Goal: Navigation & Orientation: Find specific page/section

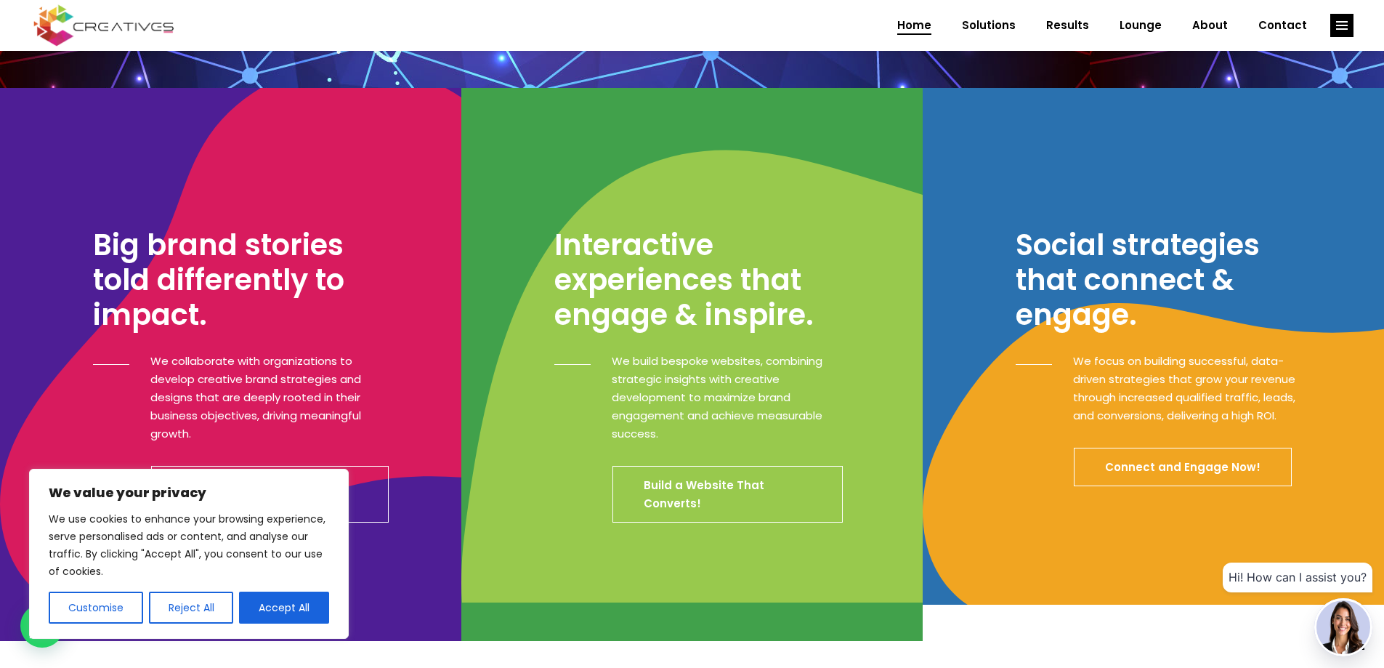
scroll to position [436, 0]
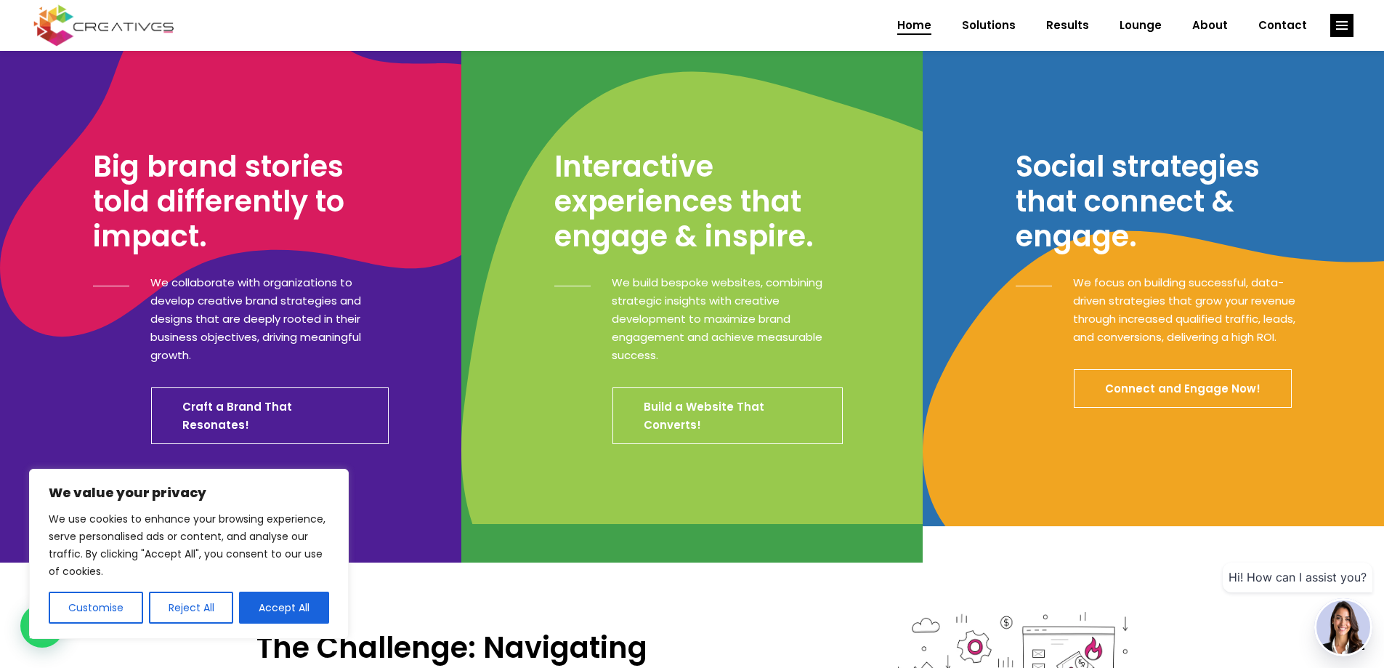
click at [276, 610] on button "Accept All" at bounding box center [284, 607] width 90 height 32
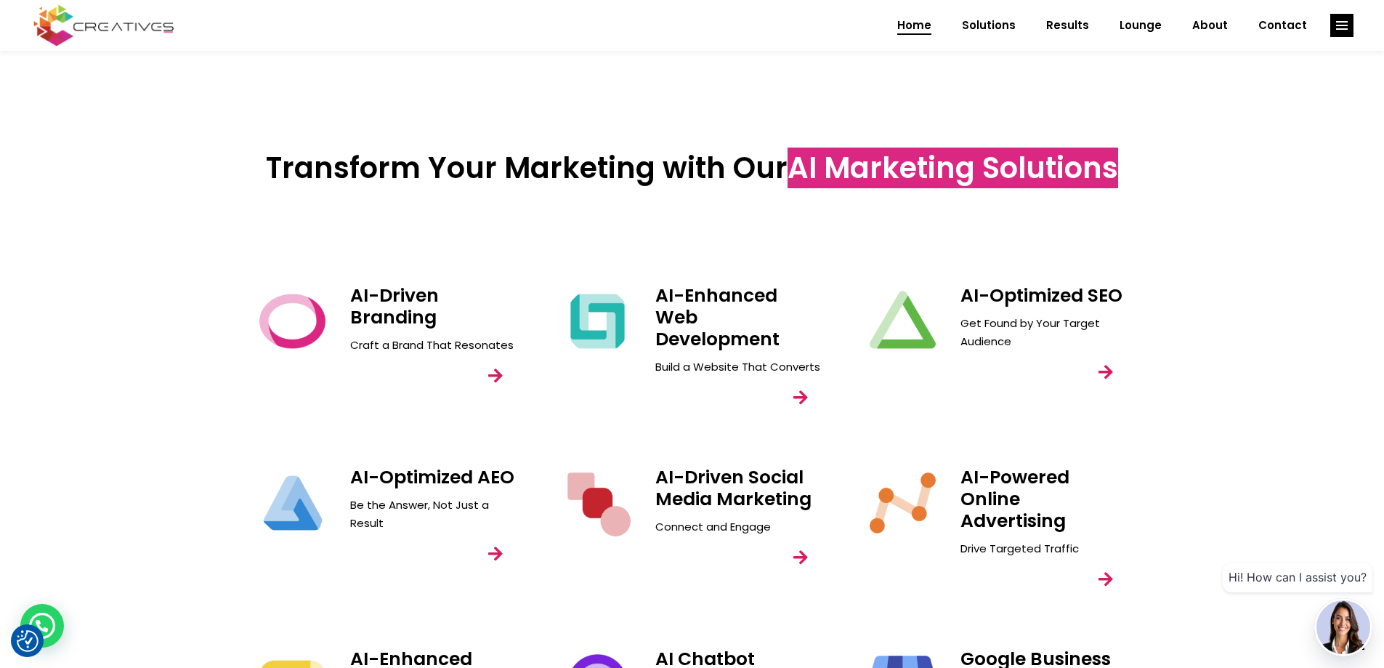
scroll to position [1744, 0]
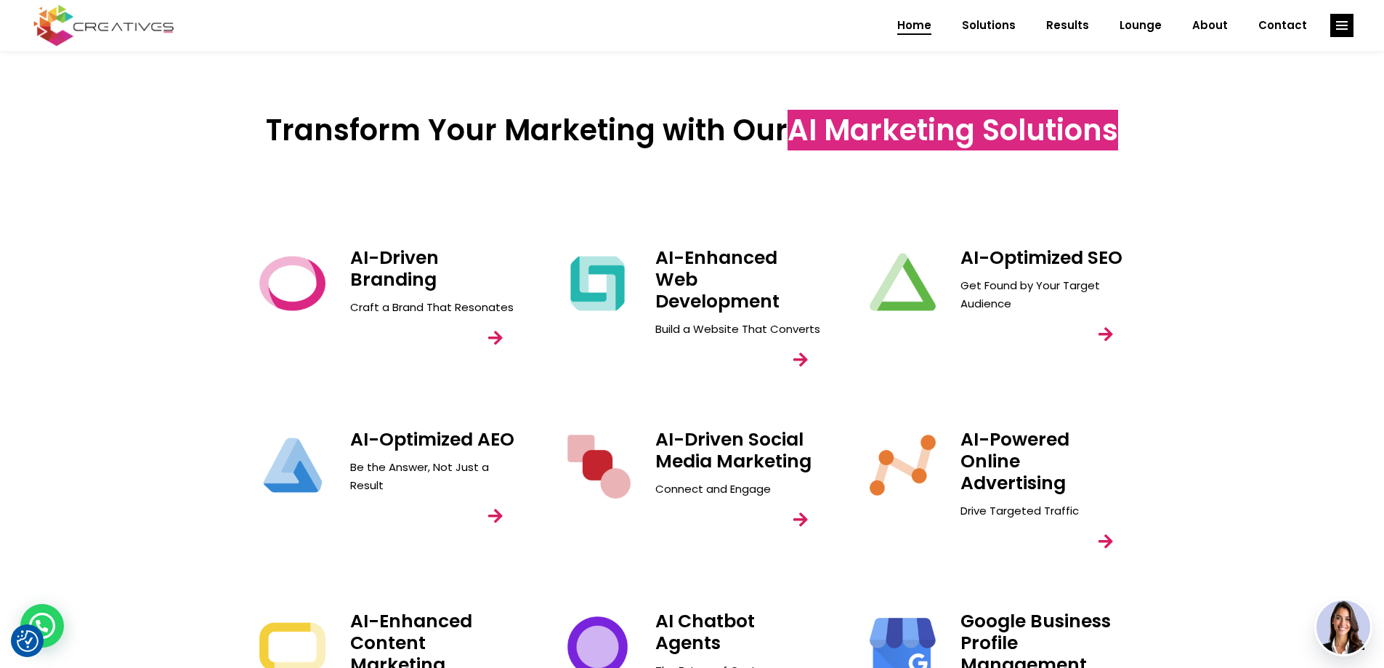
click at [856, 133] on span "AI Marketing Solutions" at bounding box center [953, 130] width 331 height 41
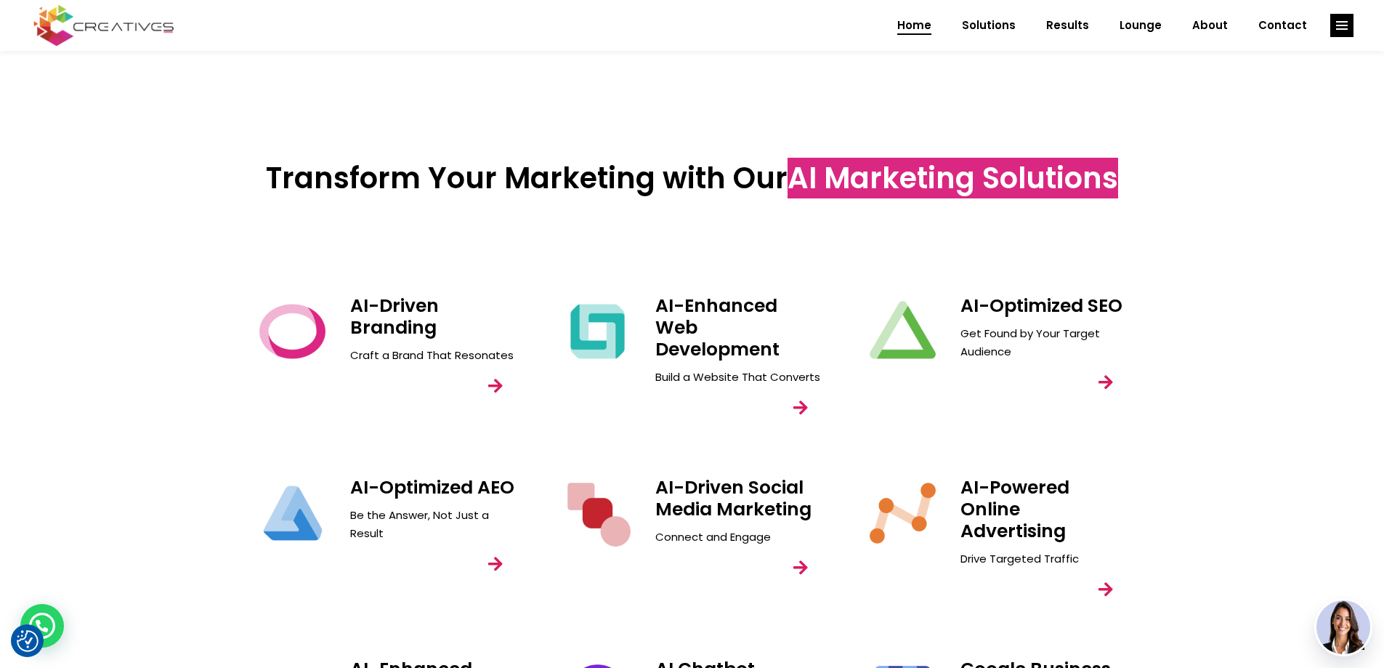
scroll to position [1526, 0]
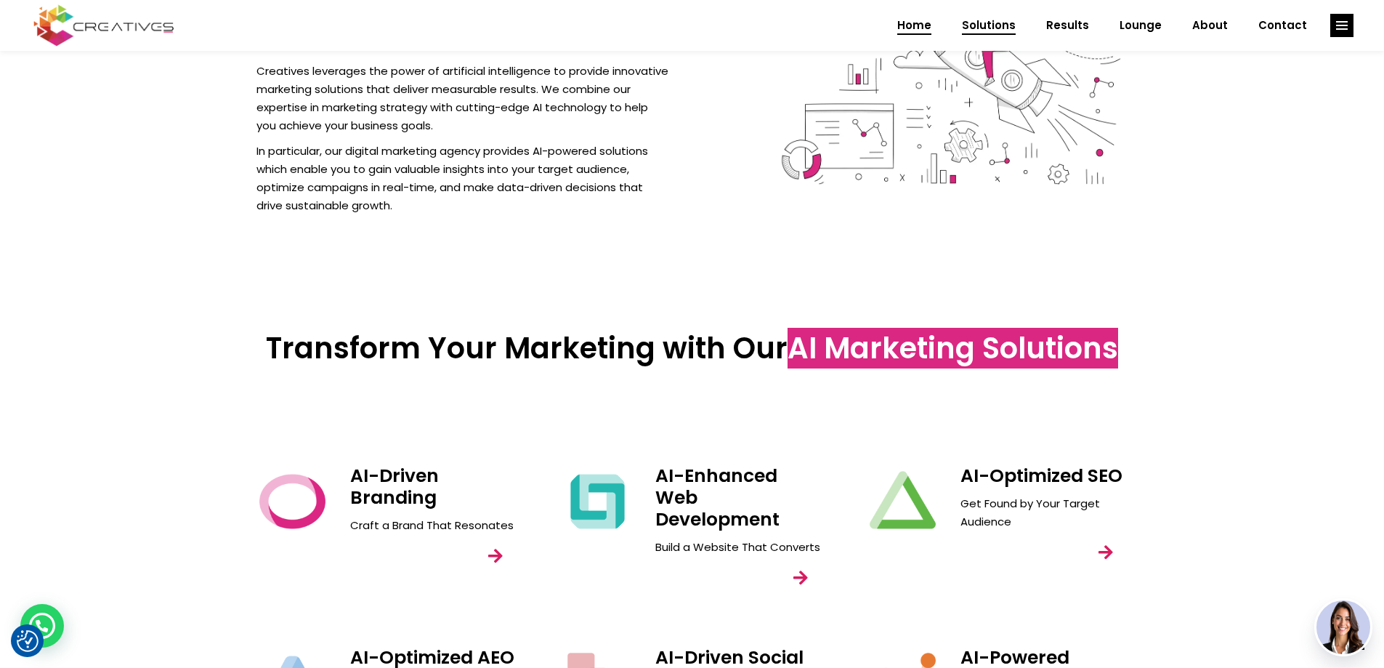
click at [1001, 24] on span "Solutions" at bounding box center [989, 26] width 54 height 38
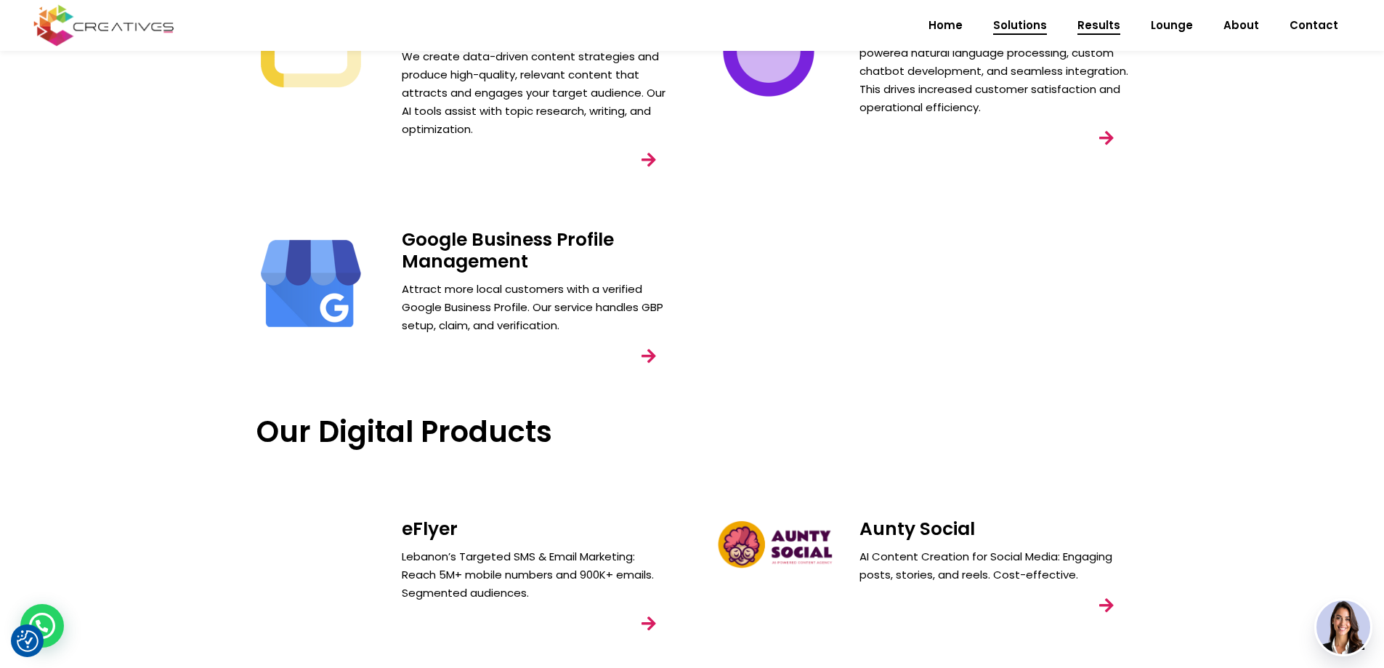
scroll to position [942, 0]
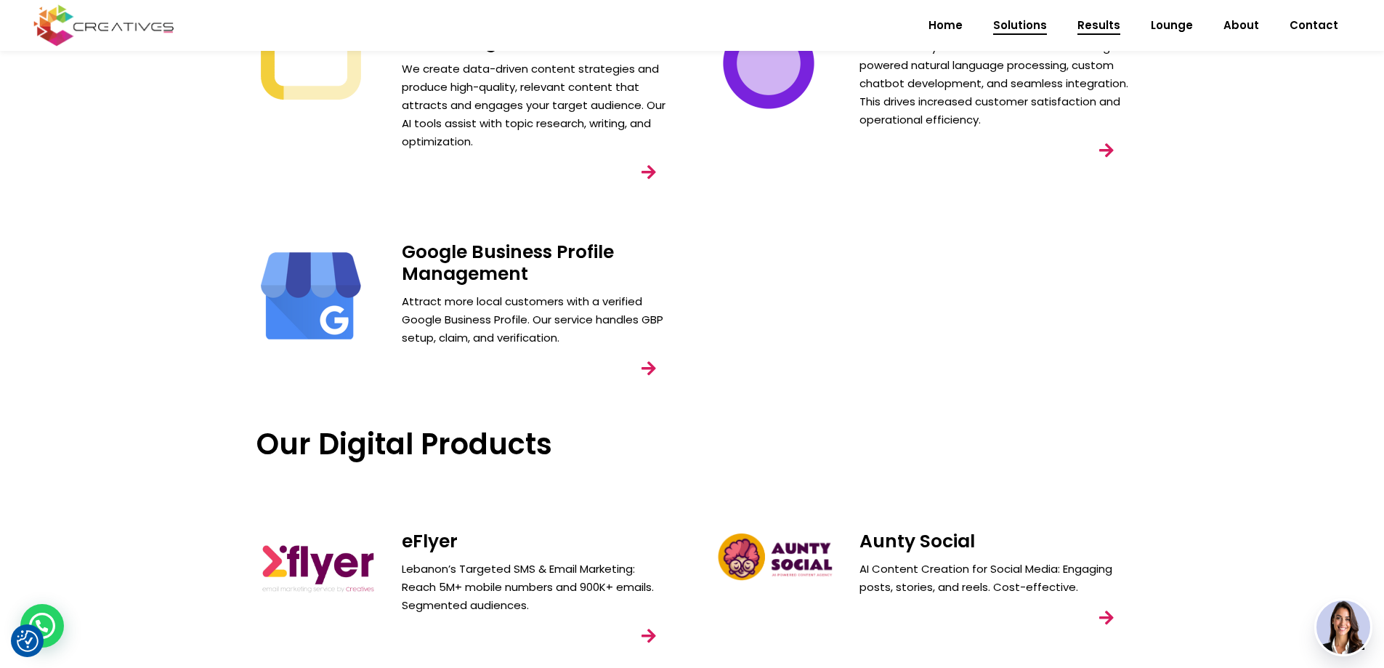
click at [1107, 27] on span "Results" at bounding box center [1099, 26] width 43 height 38
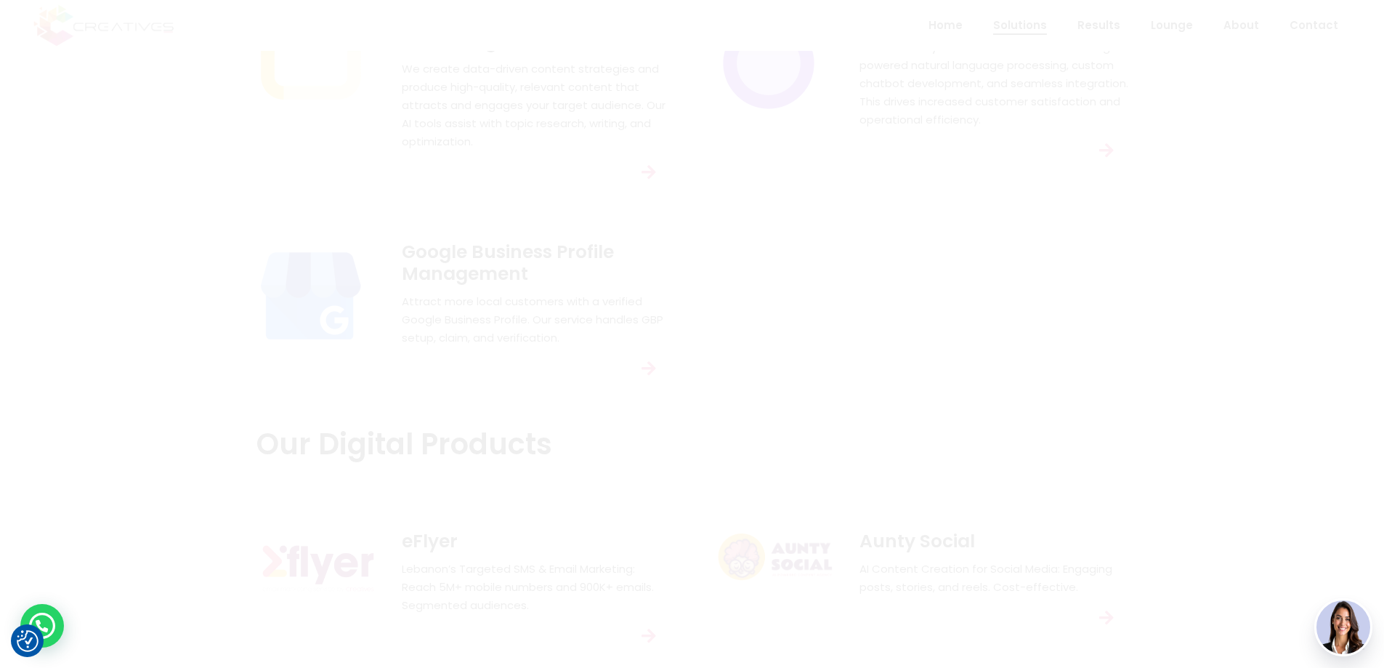
scroll to position [0, 0]
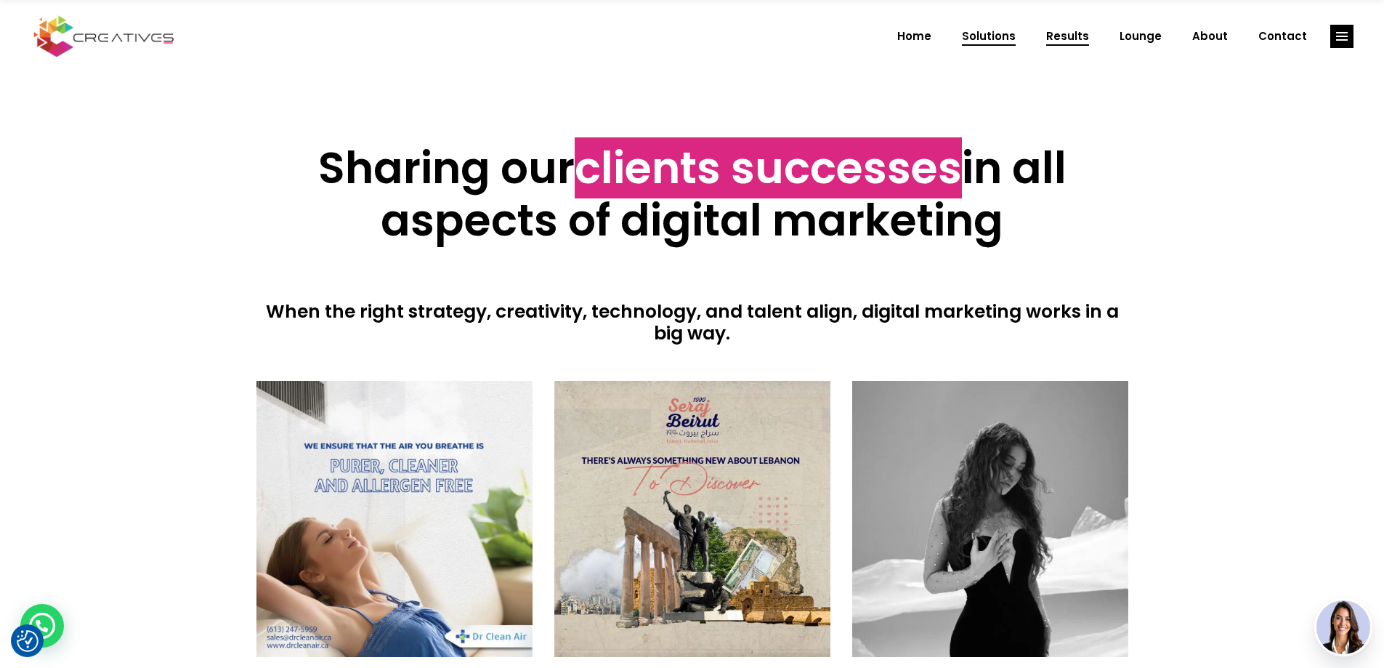
click at [1008, 37] on span "Solutions" at bounding box center [989, 36] width 54 height 38
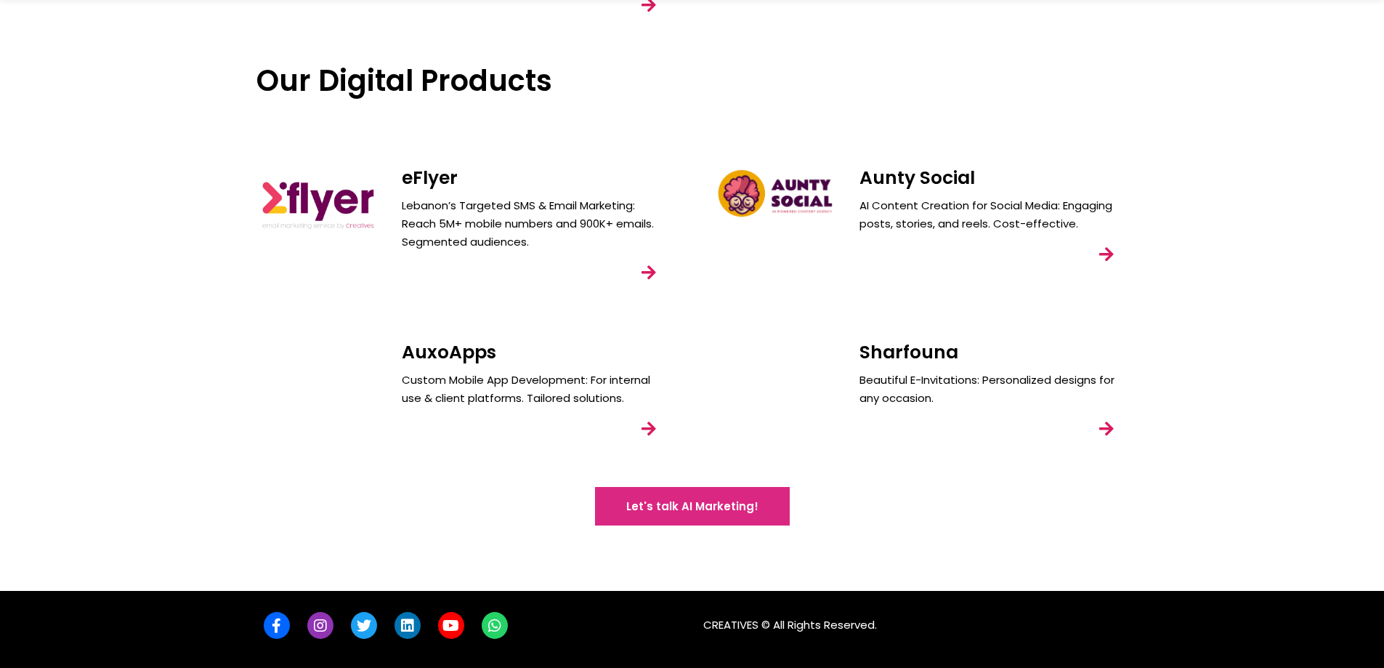
scroll to position [1305, 0]
